Goal: Check status: Check status

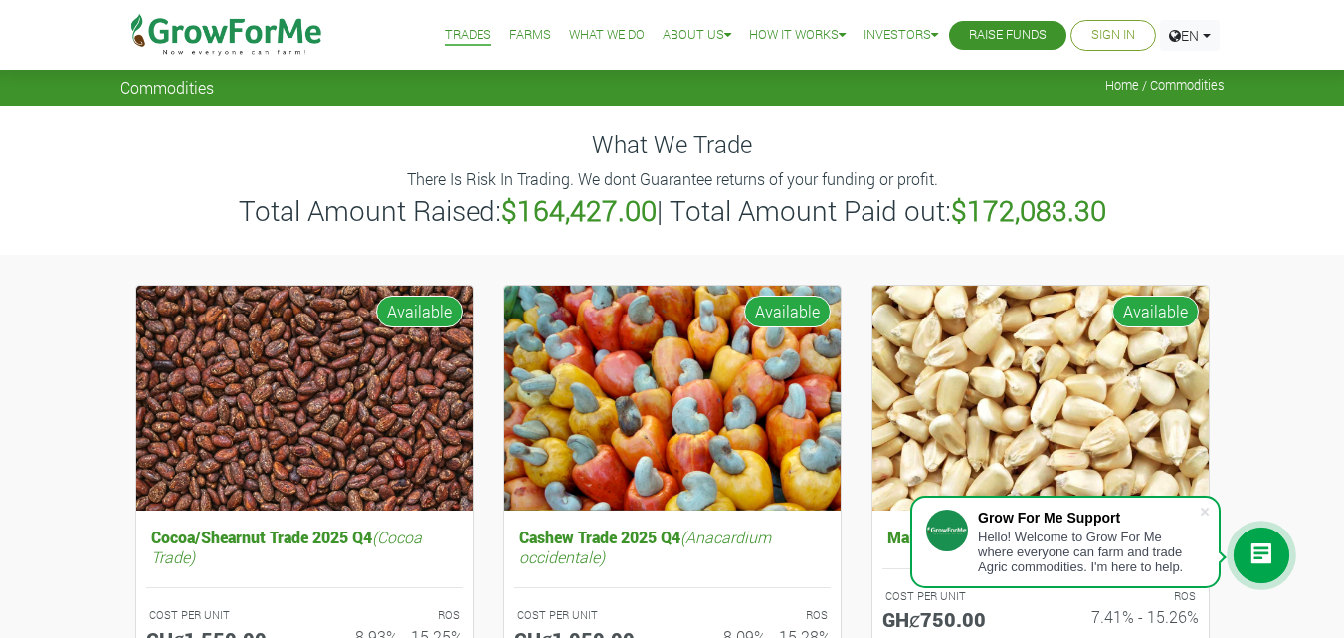
click at [1101, 37] on link "Sign In" at bounding box center [1113, 35] width 44 height 21
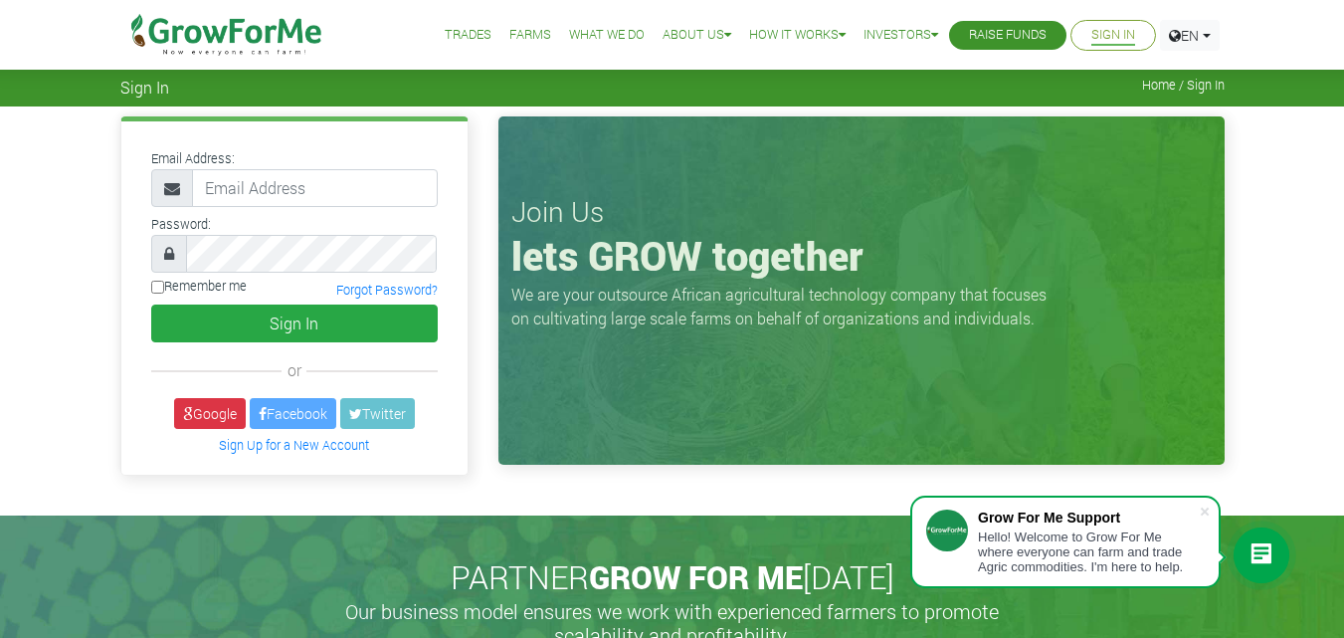
type input "233531652943@growforme.com"
click at [151, 304] on button "Sign In" at bounding box center [294, 323] width 287 height 38
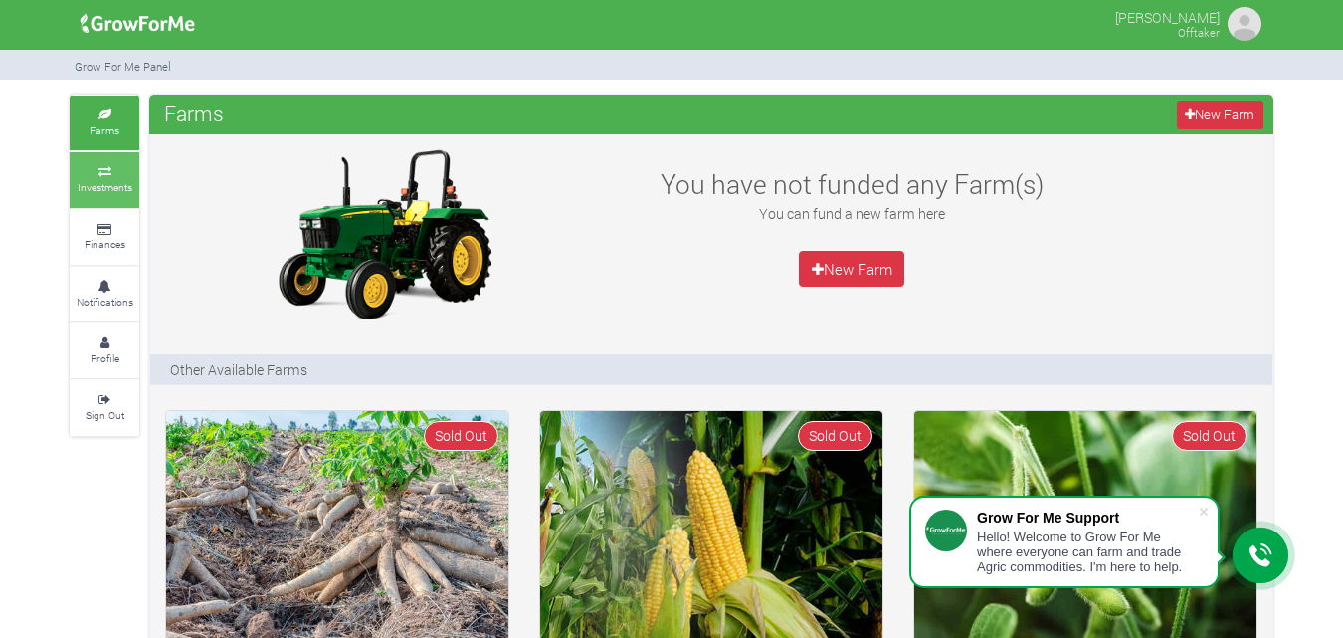
click at [104, 180] on small "Investments" at bounding box center [105, 187] width 55 height 14
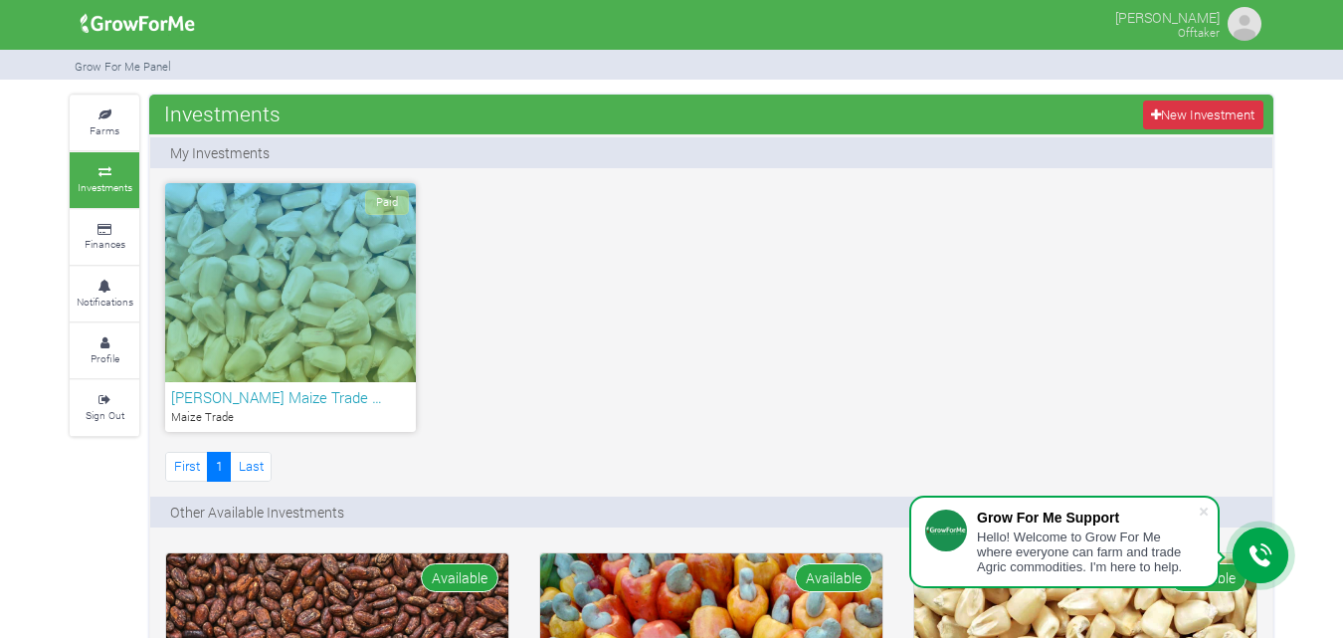
click at [322, 403] on h6 "KWAME OPOKU Maize Trade …" at bounding box center [290, 397] width 239 height 18
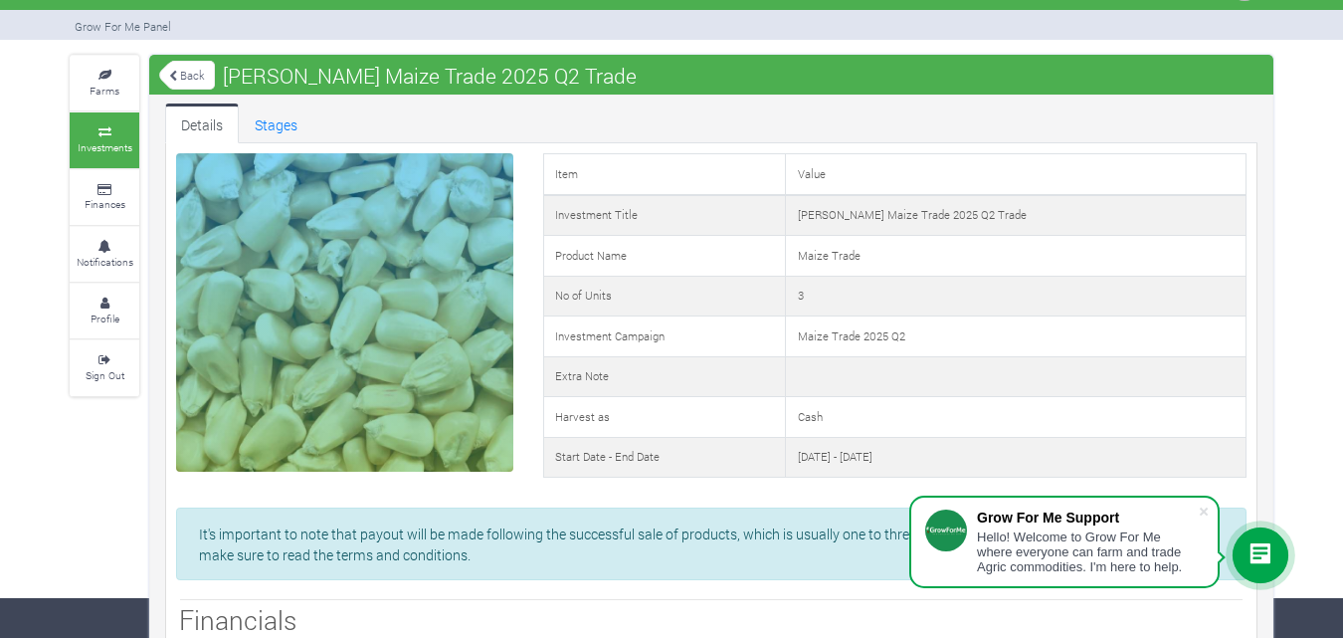
scroll to position [60, 0]
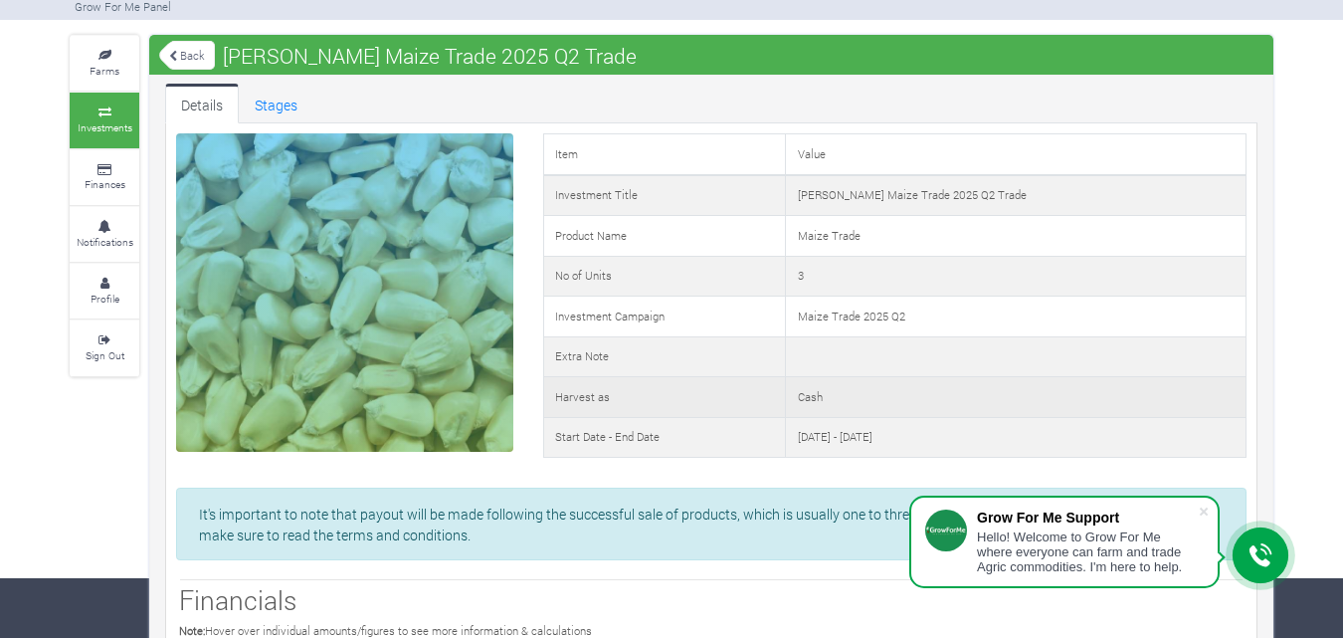
click at [694, 383] on td "Harvest as" at bounding box center [664, 397] width 243 height 41
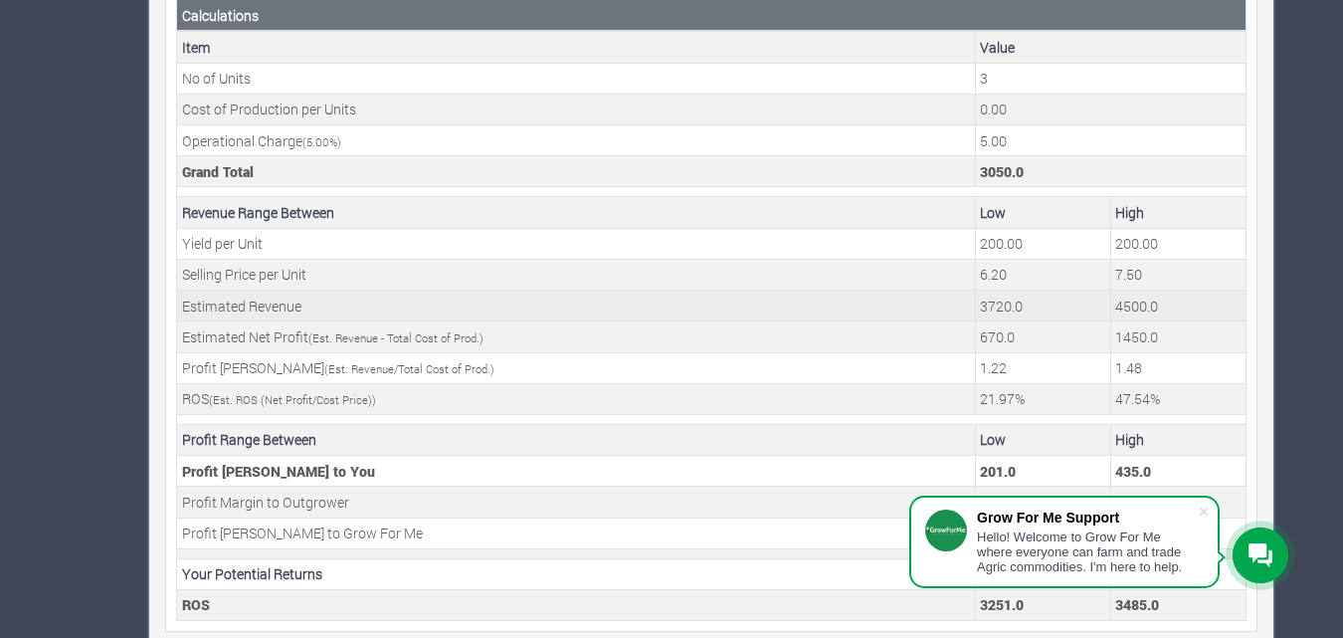
scroll to position [745, 0]
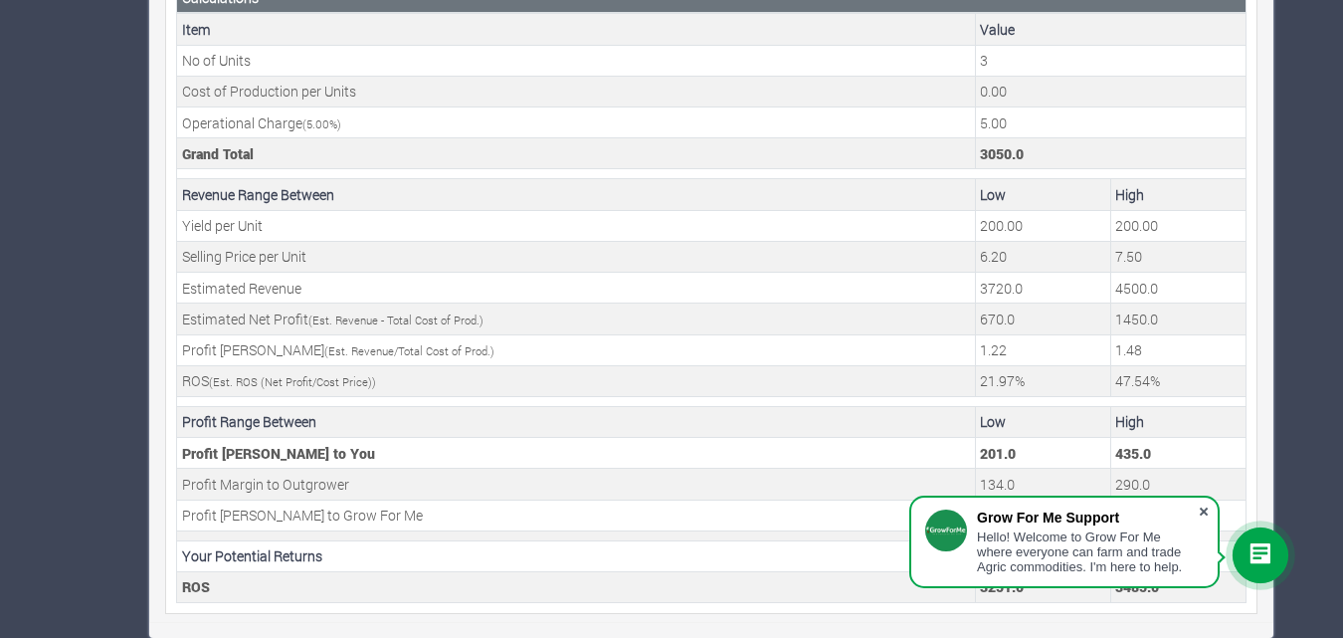
click at [1209, 509] on span at bounding box center [1204, 511] width 20 height 20
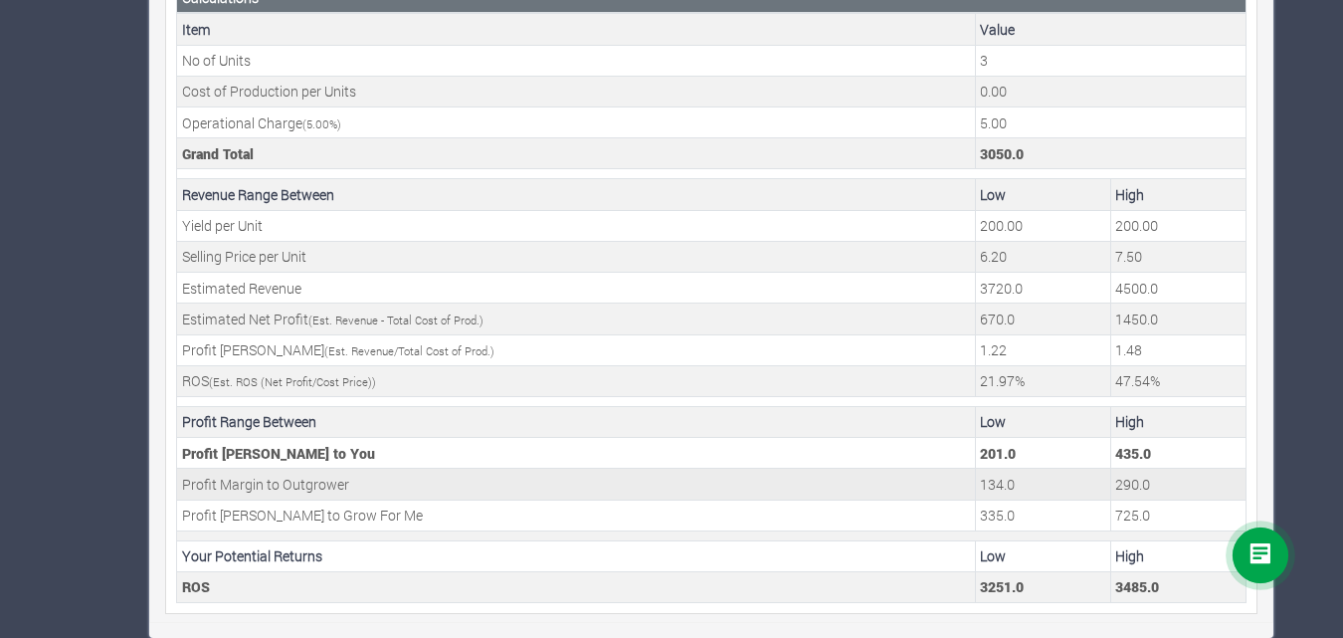
click at [940, 506] on td "Profit Margin to Grow For Me" at bounding box center [576, 514] width 799 height 31
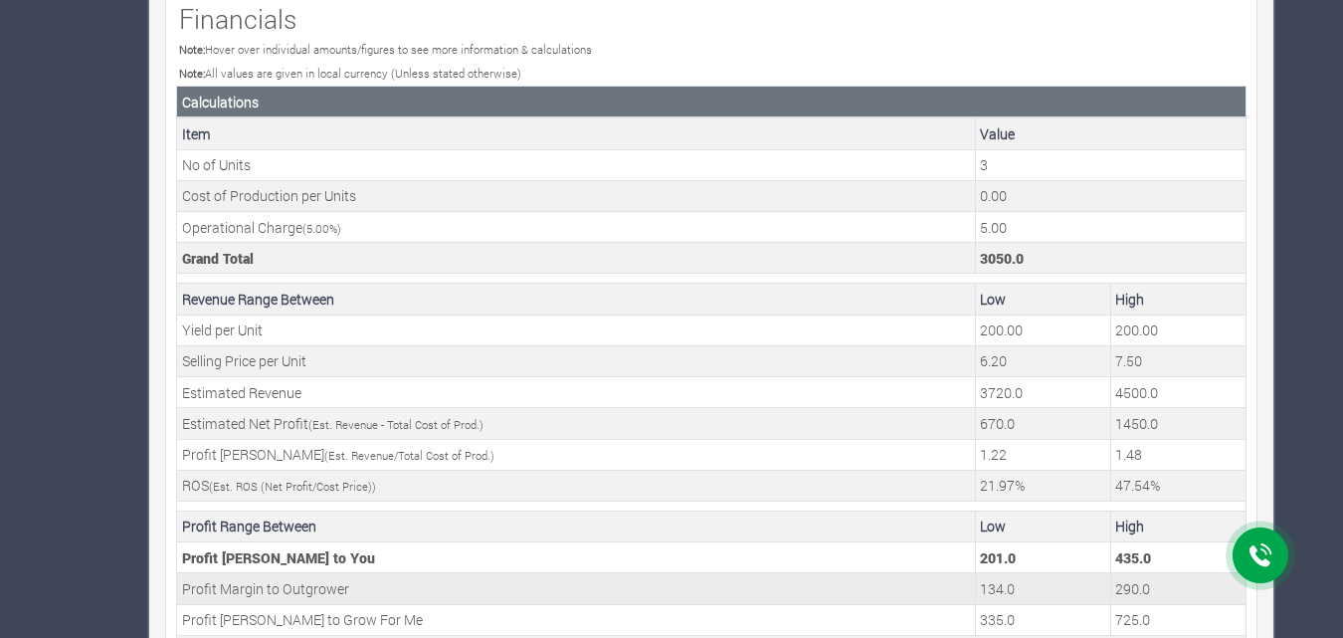
scroll to position [539, 0]
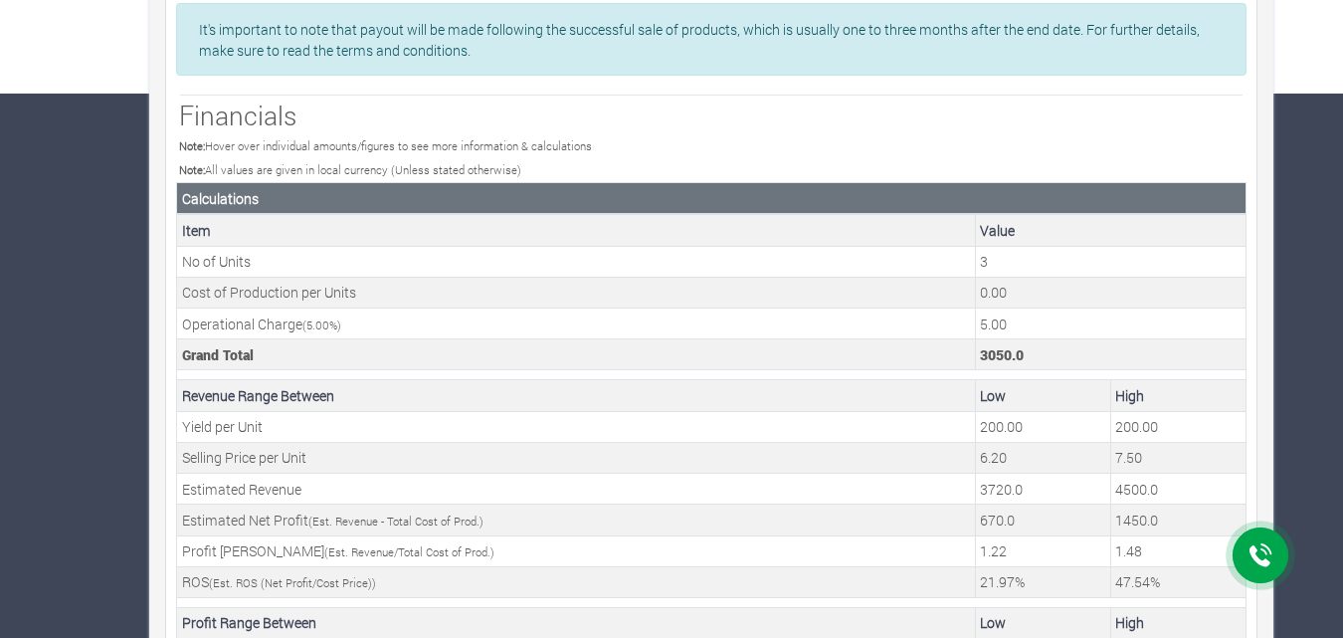
click at [940, 506] on tbody "Item Value No of Units 3 Cost of Production per Units 0.00 Operational Charge (…" at bounding box center [711, 508] width 1069 height 589
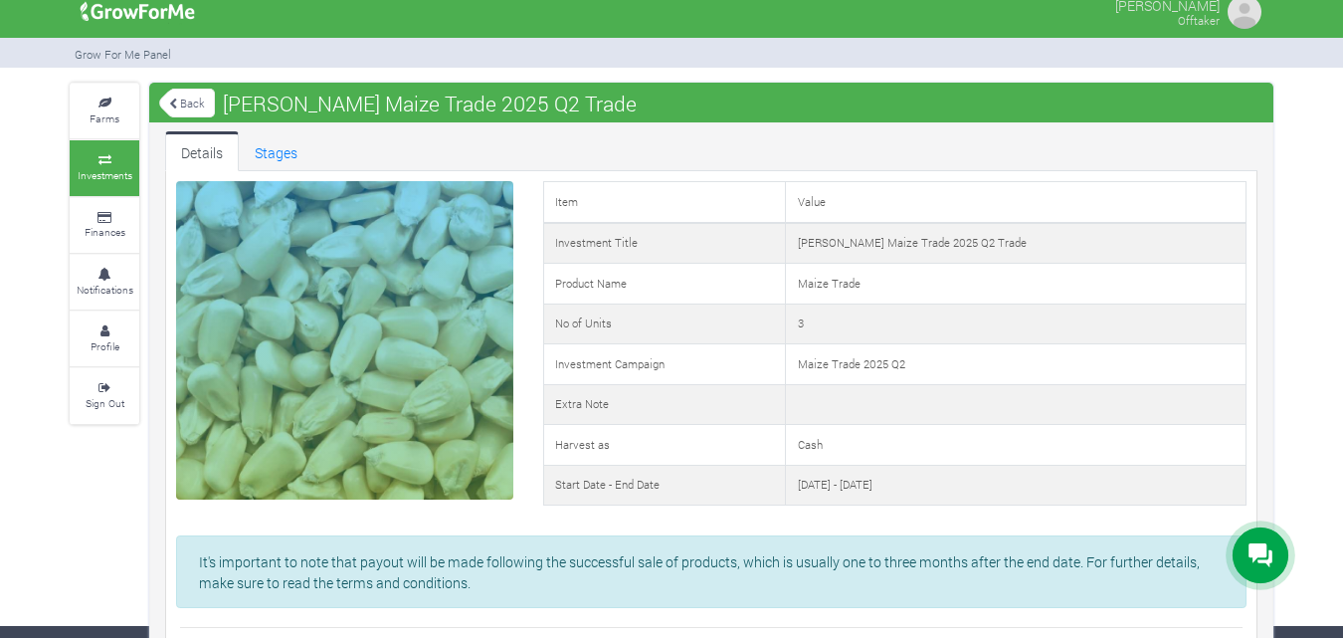
scroll to position [0, 0]
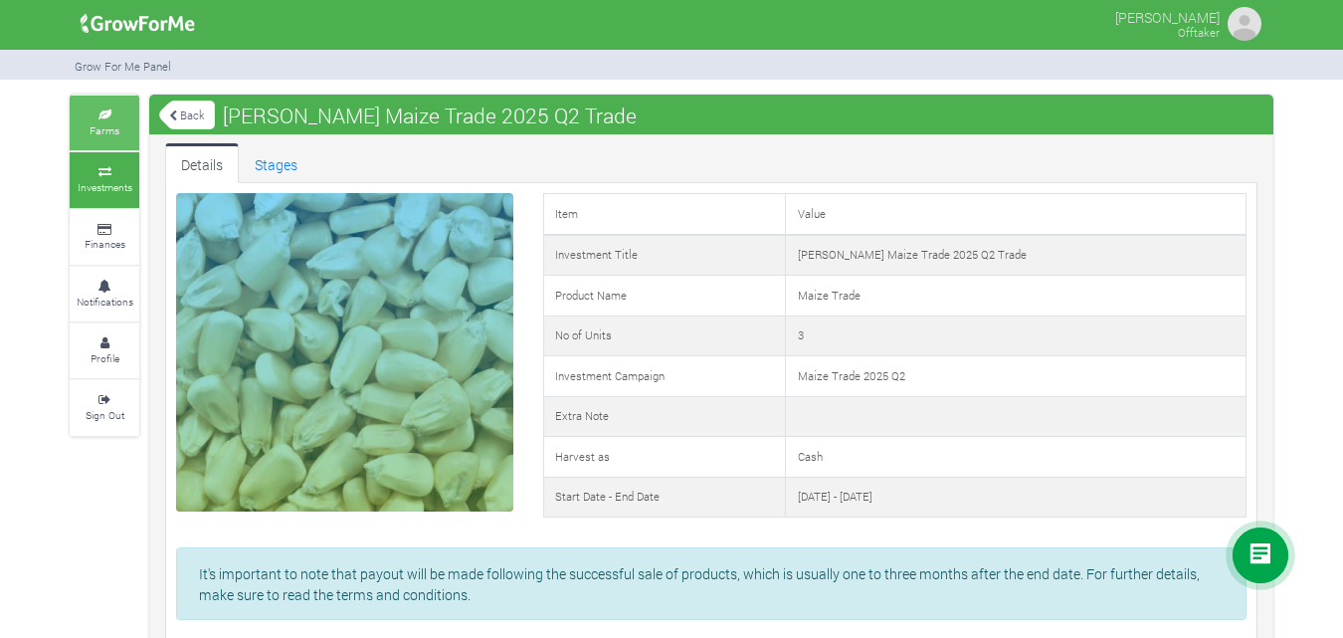
click at [111, 131] on small "Farms" at bounding box center [105, 130] width 30 height 14
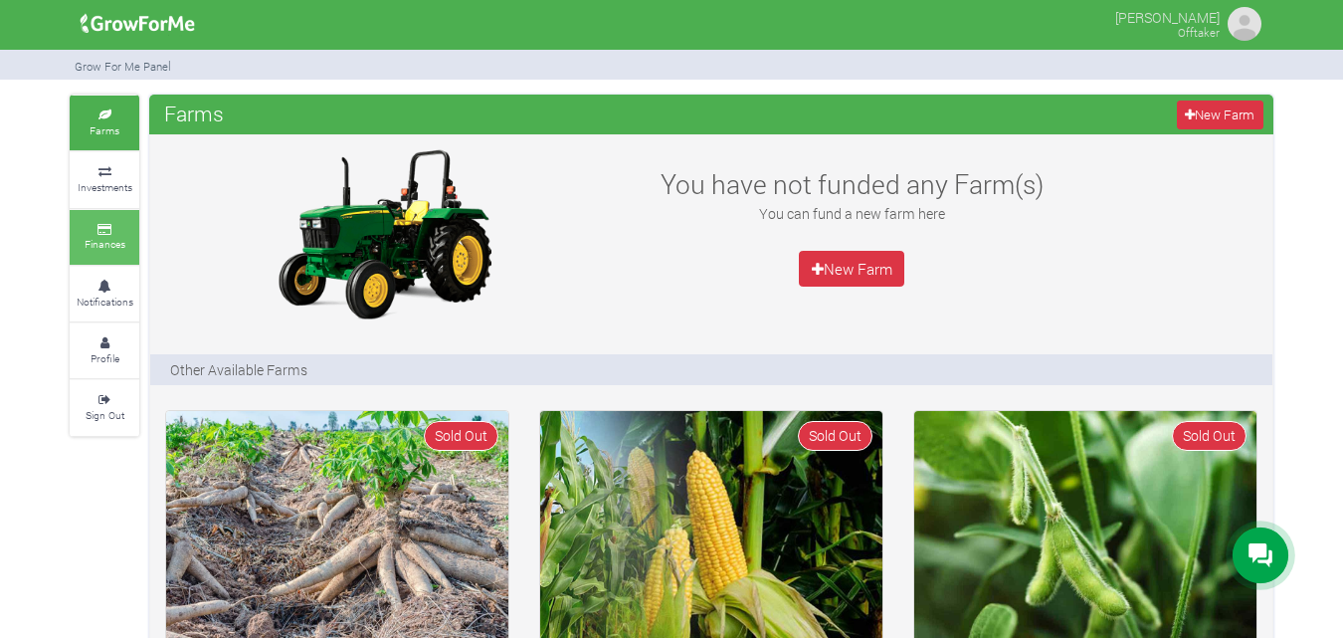
click at [108, 236] on link "Finances" at bounding box center [105, 237] width 70 height 55
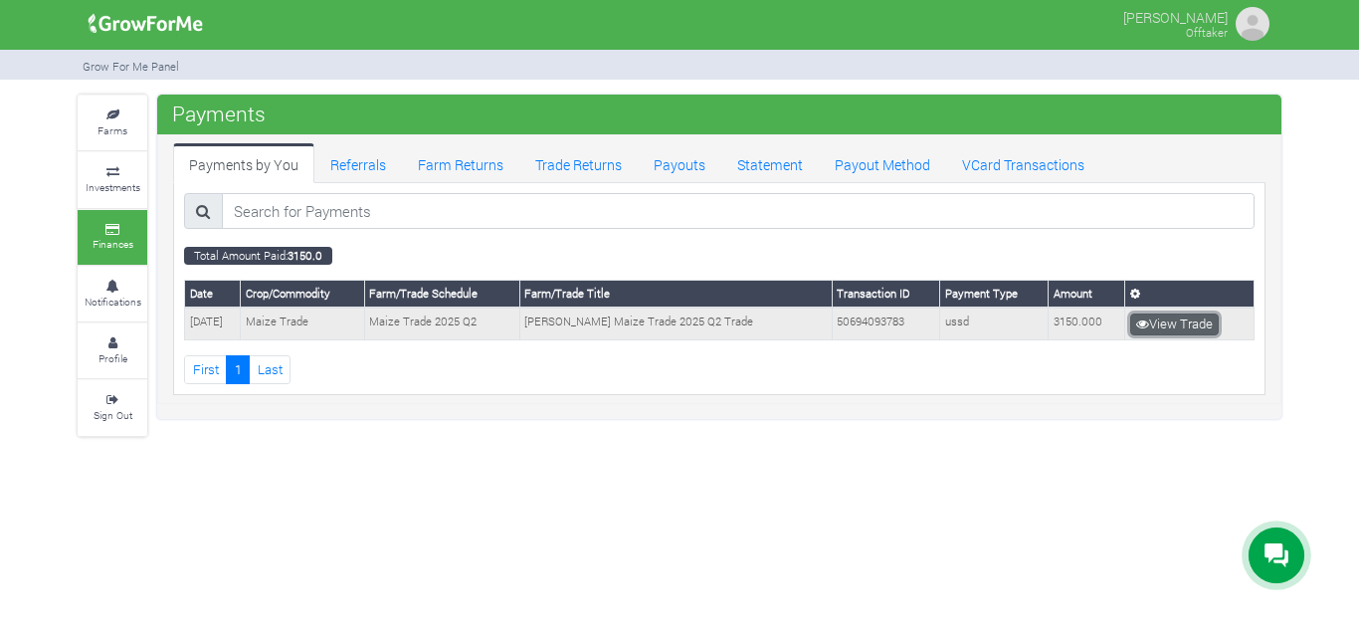
click at [1159, 316] on link "View Trade" at bounding box center [1174, 324] width 89 height 22
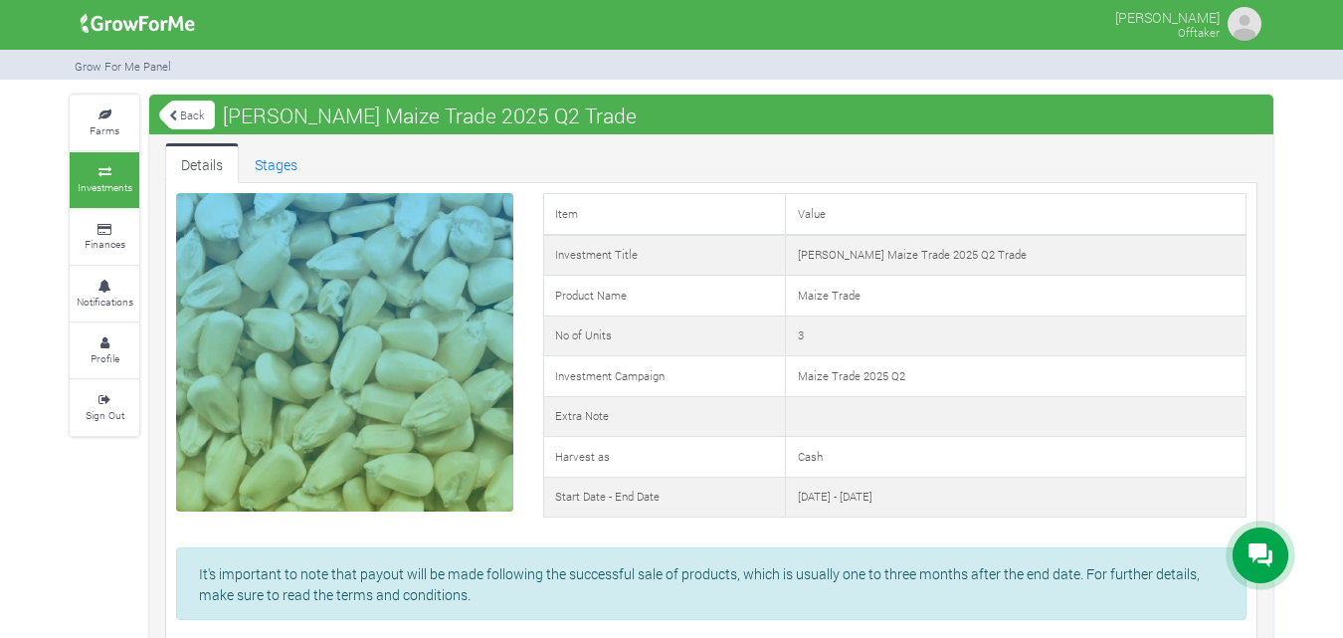
click at [1237, 20] on img at bounding box center [1245, 24] width 40 height 40
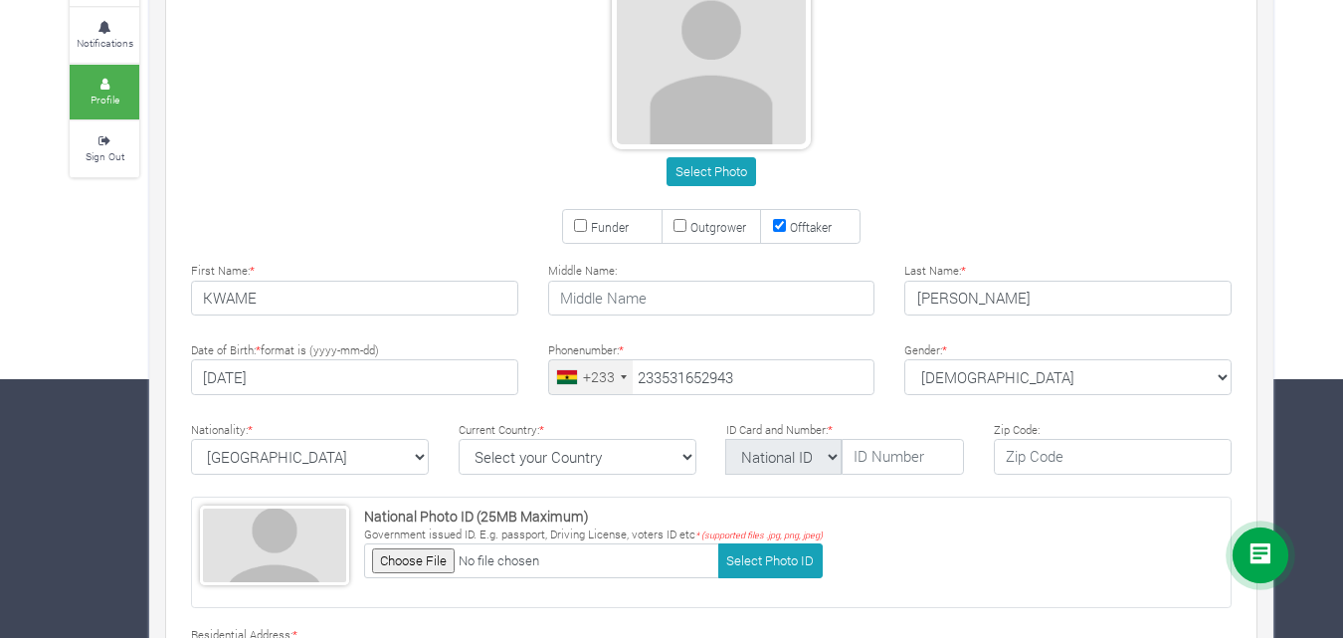
type input "53 165 2943"
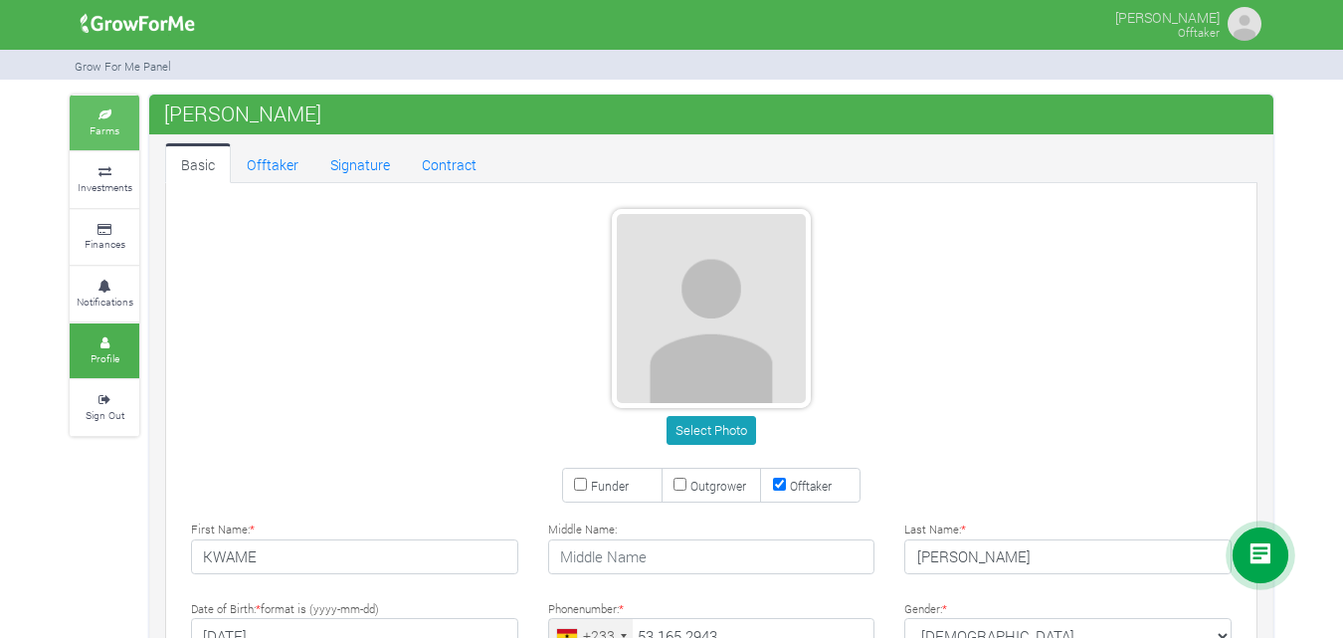
click at [102, 111] on icon at bounding box center [105, 115] width 60 height 10
